Goal: Transaction & Acquisition: Book appointment/travel/reservation

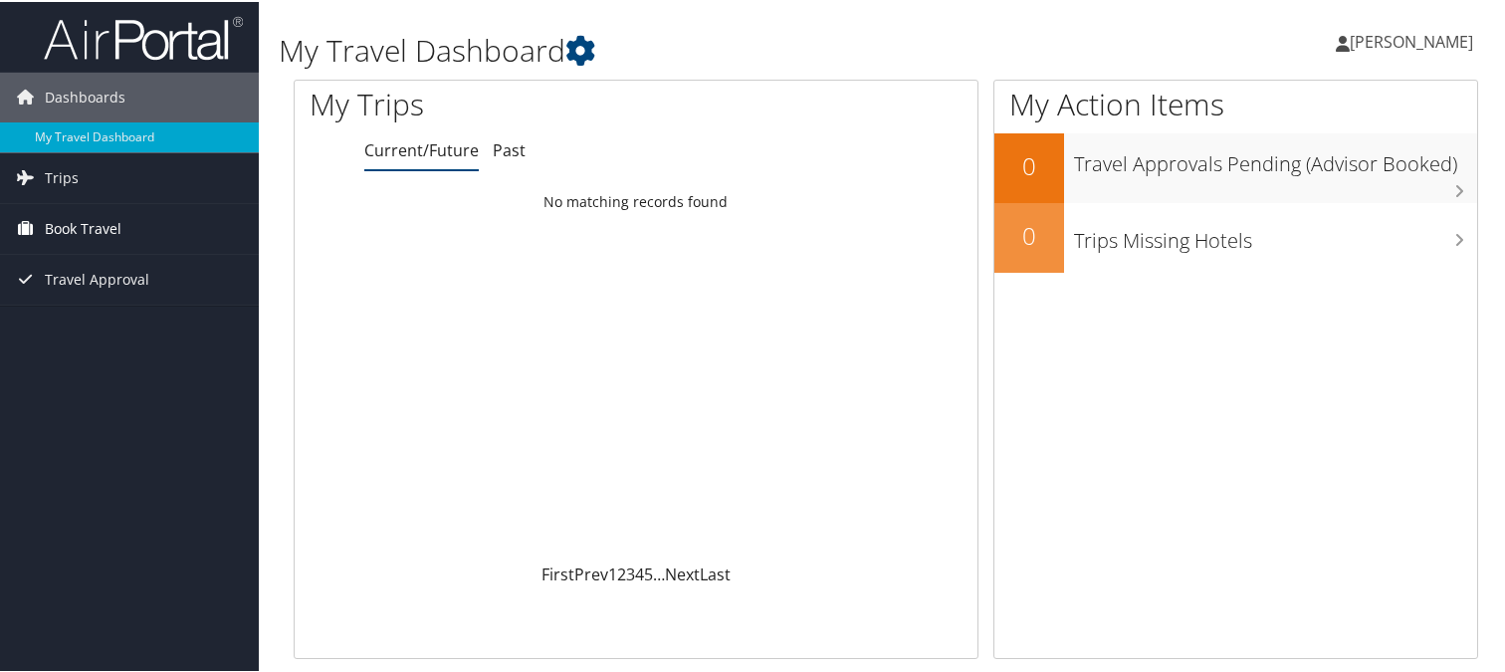
click at [55, 228] on span "Book Travel" at bounding box center [83, 227] width 77 height 50
click at [62, 172] on span "Trips" at bounding box center [62, 176] width 34 height 50
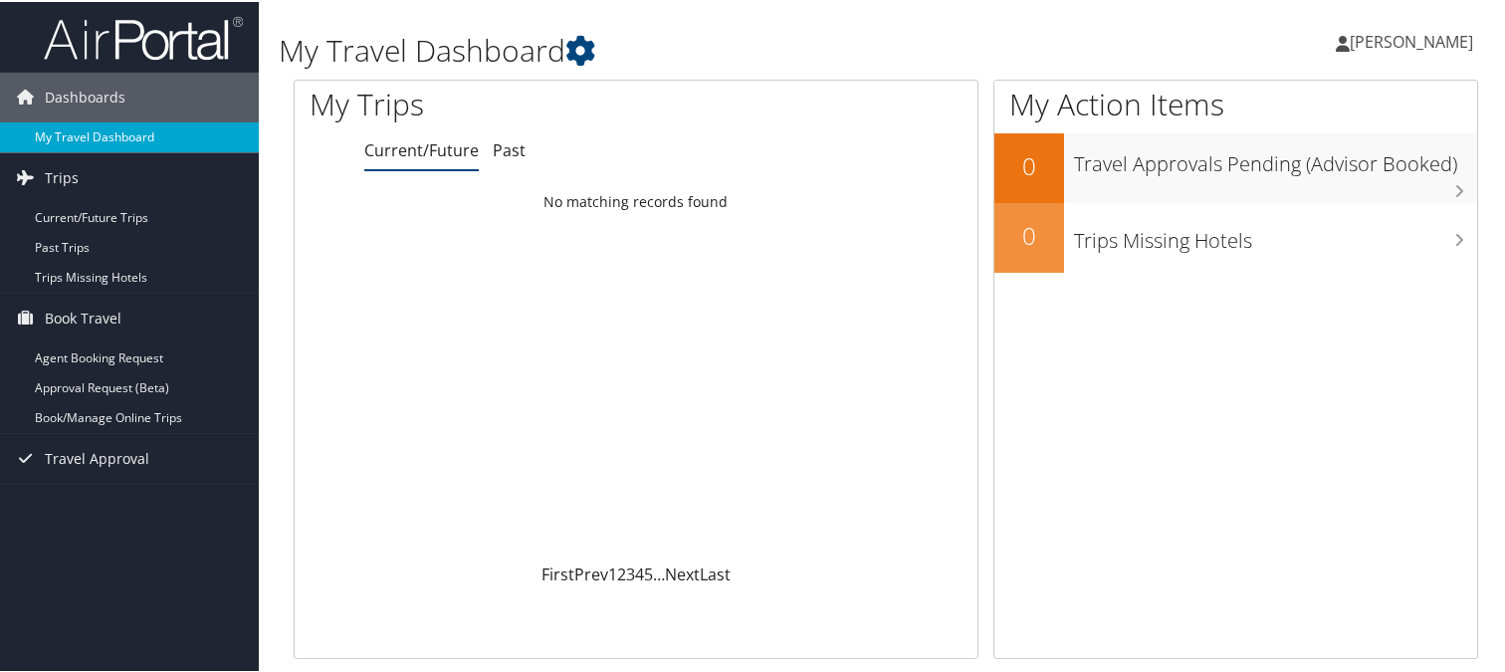
click at [99, 137] on link "My Travel Dashboard" at bounding box center [129, 135] width 259 height 30
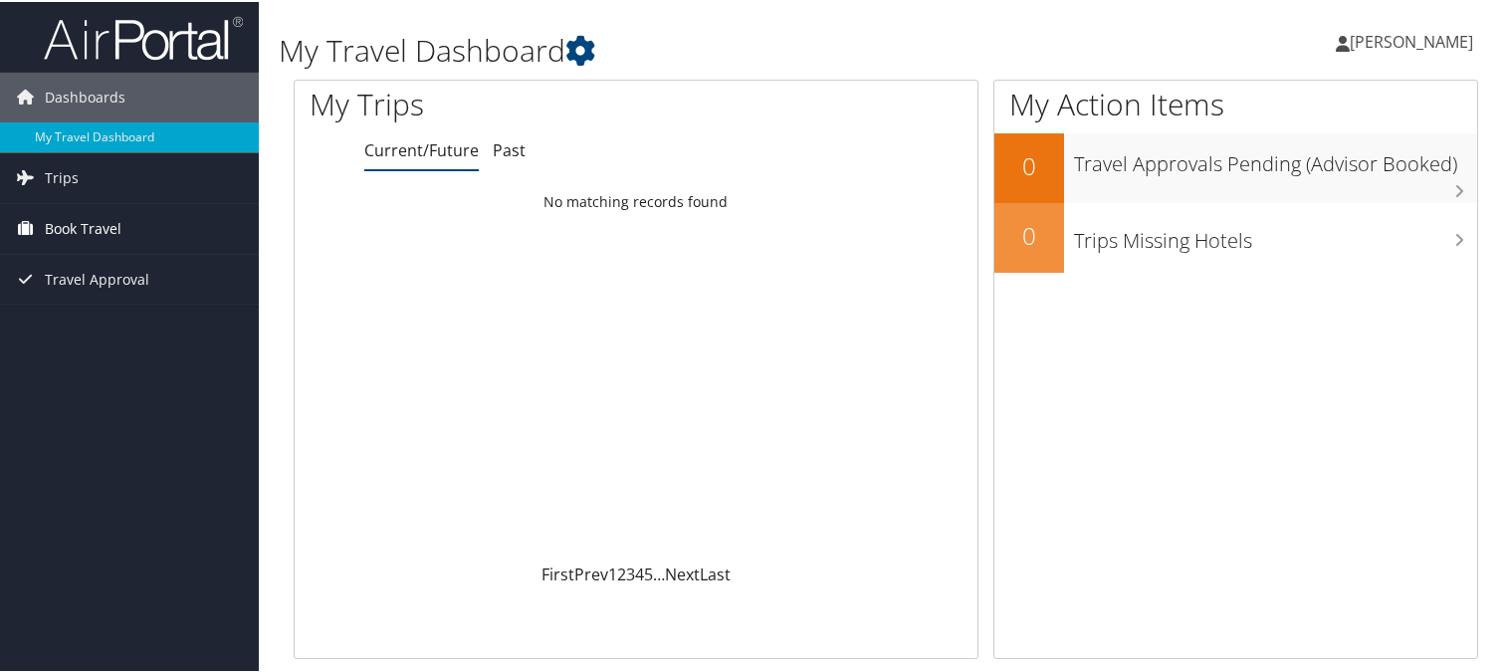
click at [84, 223] on span "Book Travel" at bounding box center [83, 227] width 77 height 50
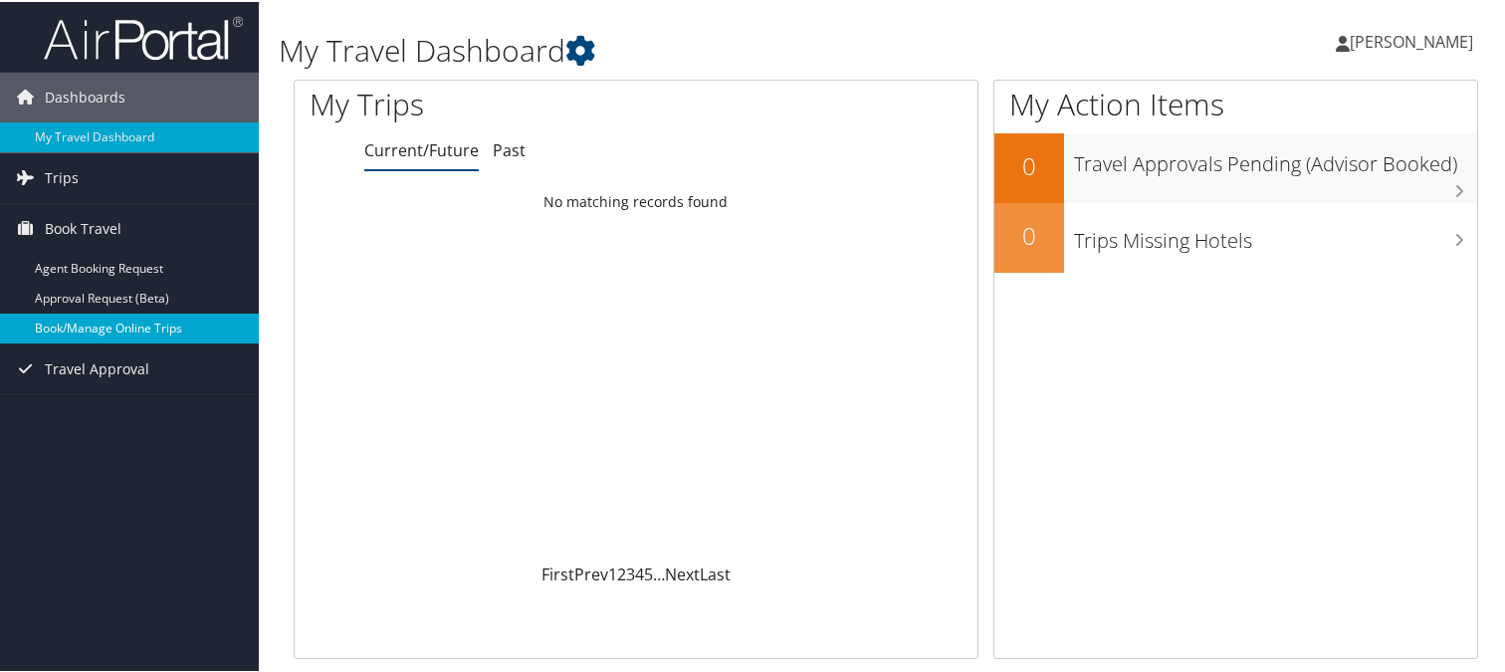
click at [81, 328] on link "Book/Manage Online Trips" at bounding box center [129, 327] width 259 height 30
